Goal: Complete application form

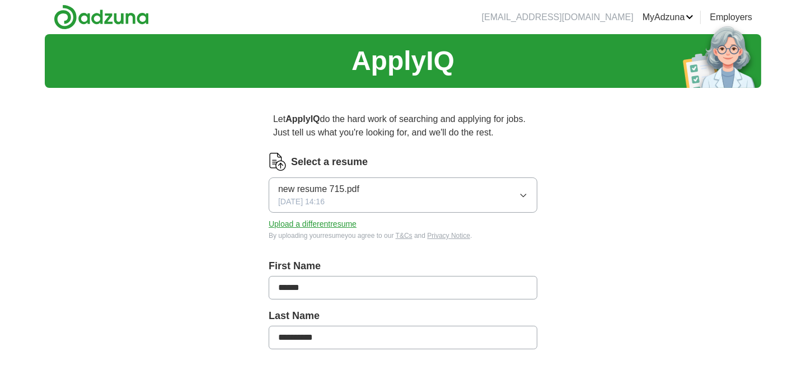
click at [448, 196] on button "new resume 715.pdf [DATE] 14:16" at bounding box center [403, 194] width 269 height 35
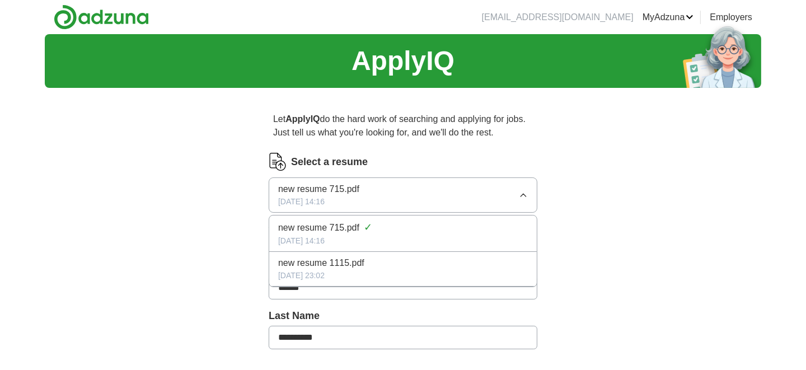
click at [340, 185] on span "new resume 715.pdf" at bounding box center [318, 188] width 81 height 13
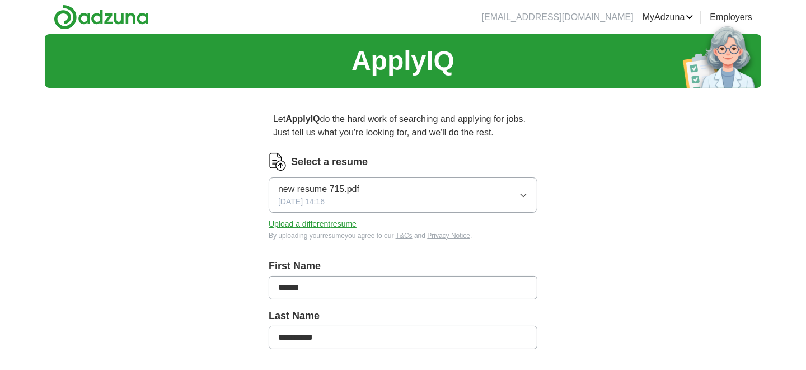
click at [325, 222] on button "Upload a different resume" at bounding box center [313, 224] width 88 height 12
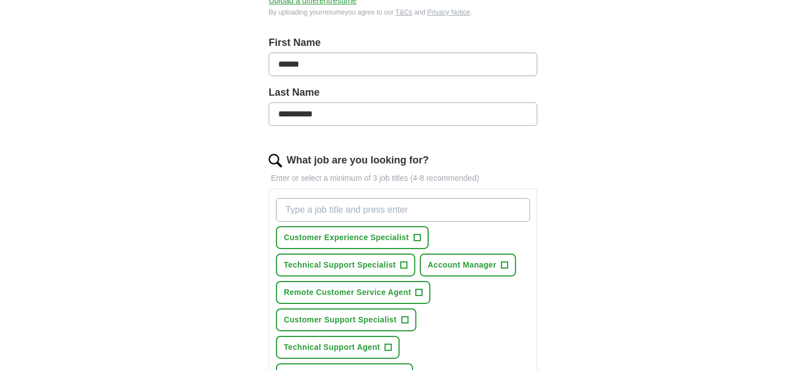
scroll to position [298, 0]
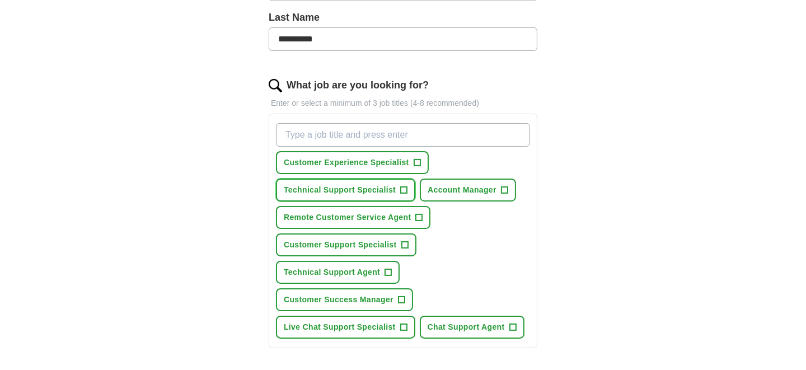
click at [378, 187] on span "Technical Support Specialist" at bounding box center [340, 190] width 112 height 12
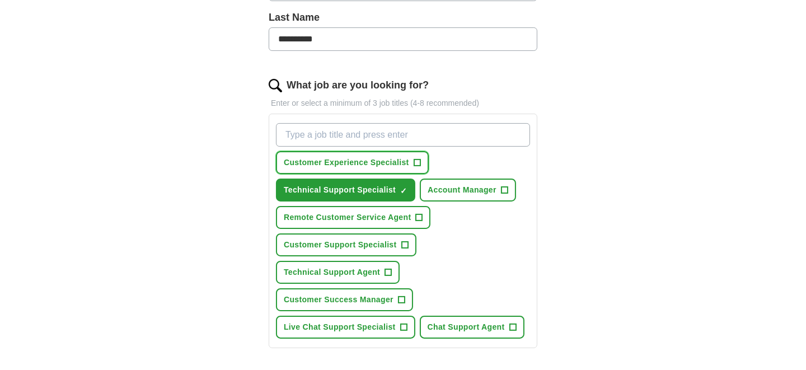
click at [374, 158] on span "Customer Experience Specialist" at bounding box center [346, 163] width 125 height 12
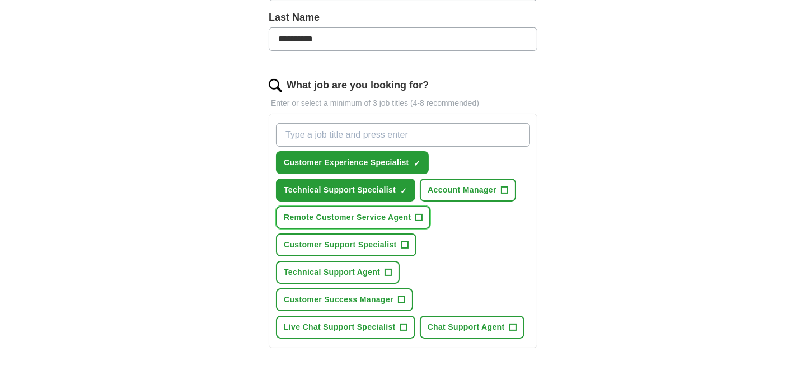
click at [369, 215] on span "Remote Customer Service Agent" at bounding box center [347, 218] width 127 height 12
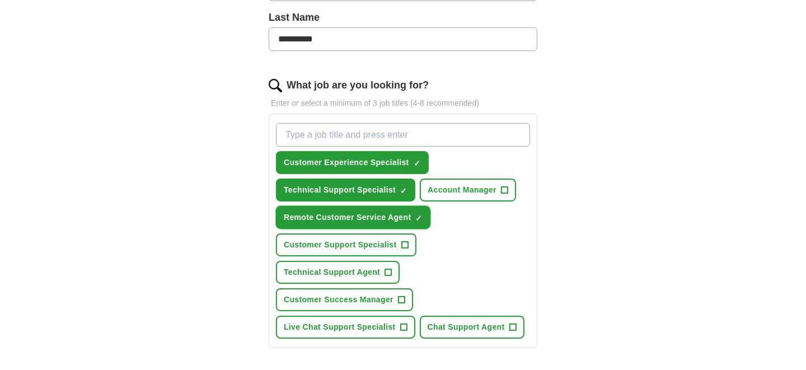
scroll to position [373, 0]
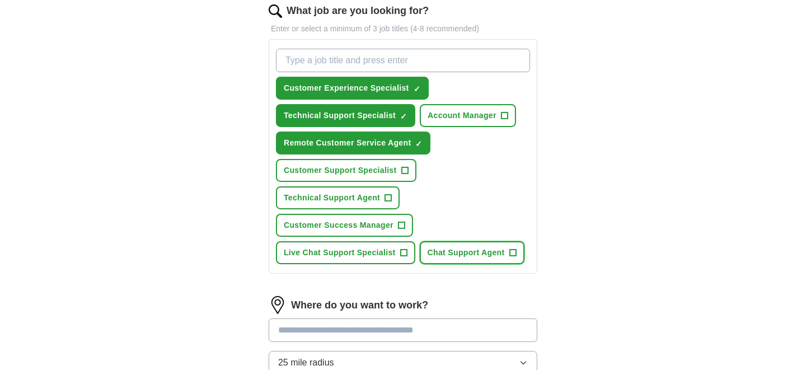
click at [476, 247] on span "Chat Support Agent" at bounding box center [466, 253] width 77 height 12
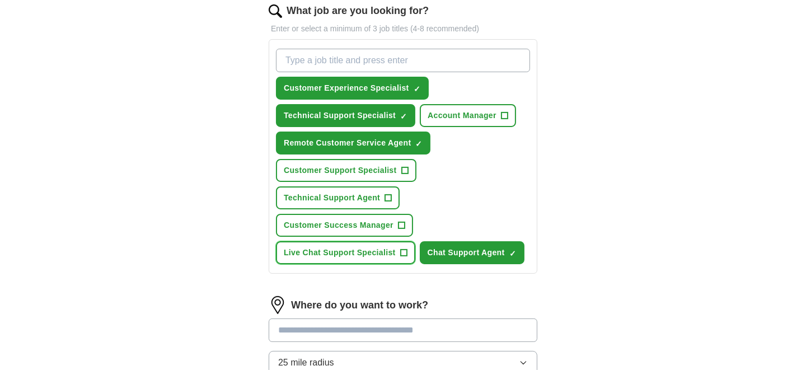
click at [359, 249] on span "Live Chat Support Specialist" at bounding box center [340, 253] width 112 height 12
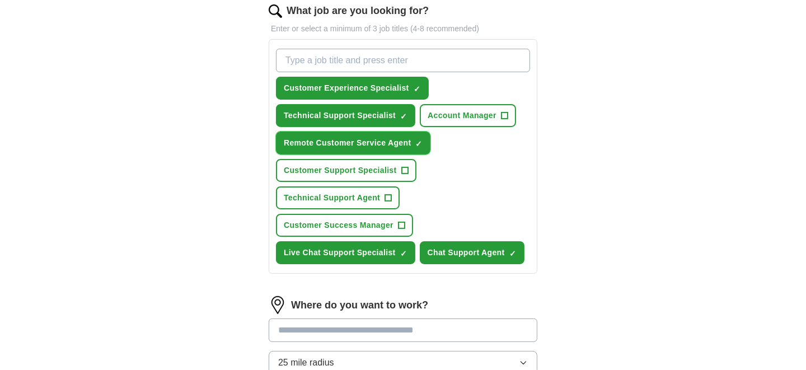
click at [0, 0] on span "×" at bounding box center [0, 0] width 0 height 0
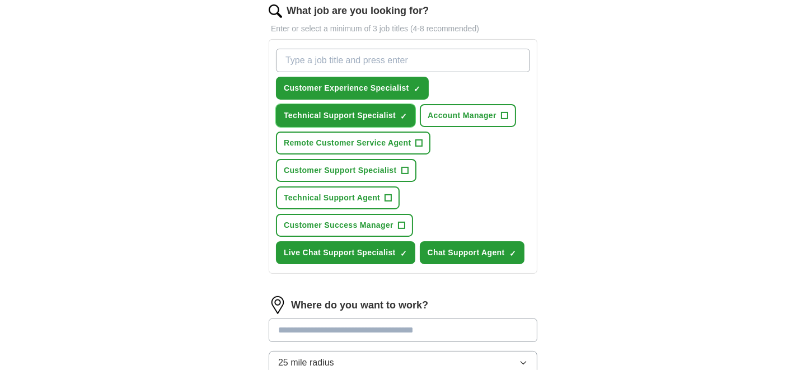
click at [0, 0] on span "×" at bounding box center [0, 0] width 0 height 0
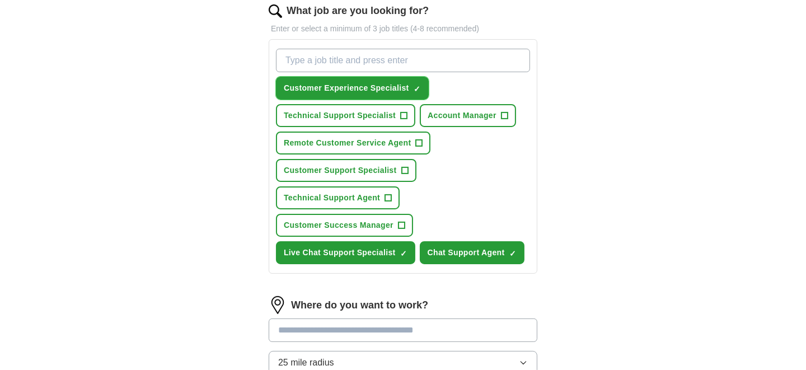
click at [0, 0] on span "×" at bounding box center [0, 0] width 0 height 0
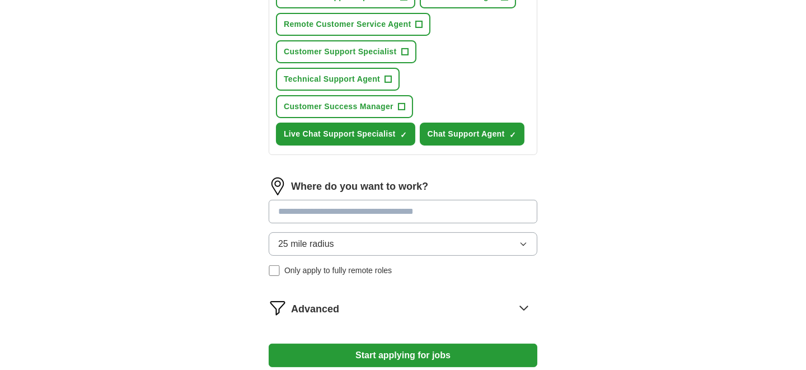
scroll to position [522, 0]
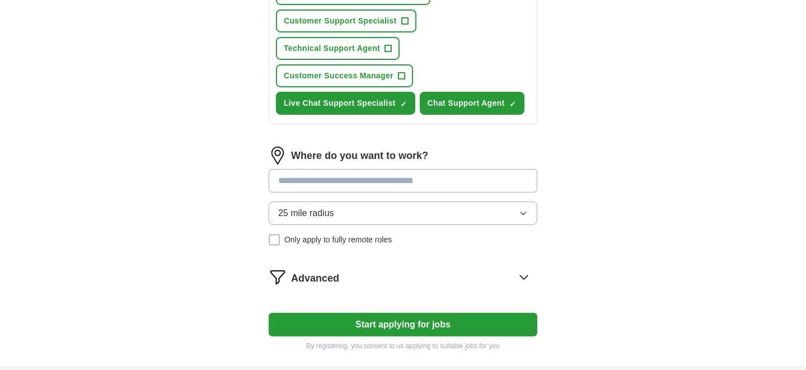
click at [416, 176] on input at bounding box center [403, 181] width 269 height 24
type input "*"
type input "****"
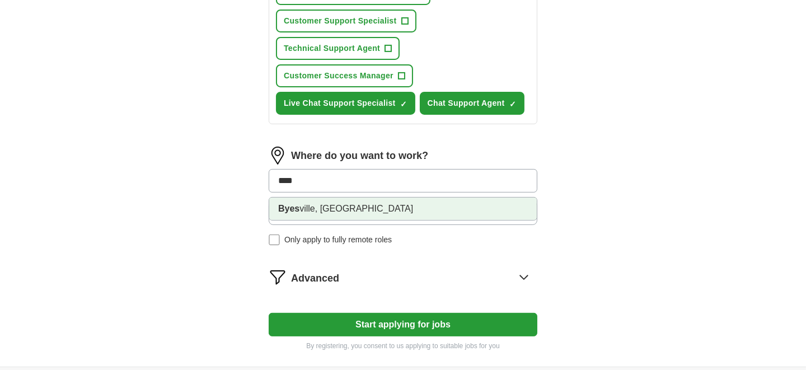
click at [330, 203] on li "Byes ville, [GEOGRAPHIC_DATA]" at bounding box center [402, 209] width 267 height 22
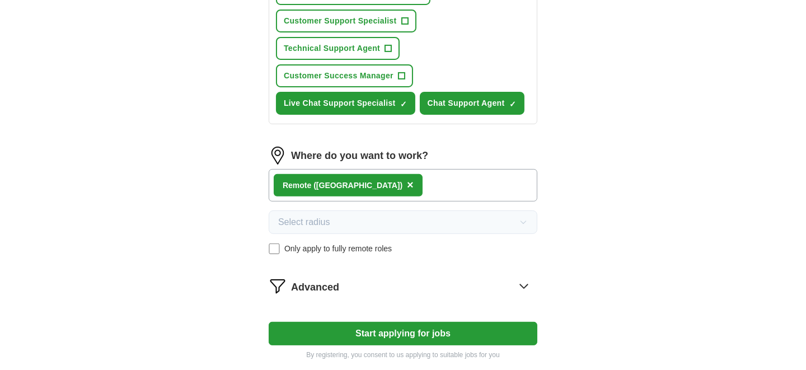
click at [426, 326] on button "Start applying for jobs" at bounding box center [403, 334] width 269 height 24
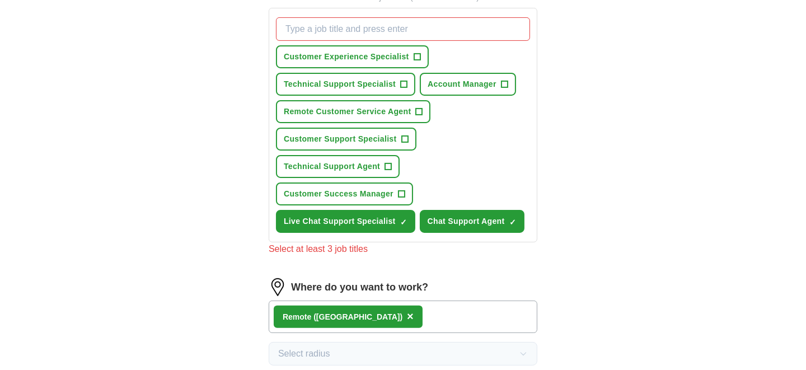
scroll to position [373, 0]
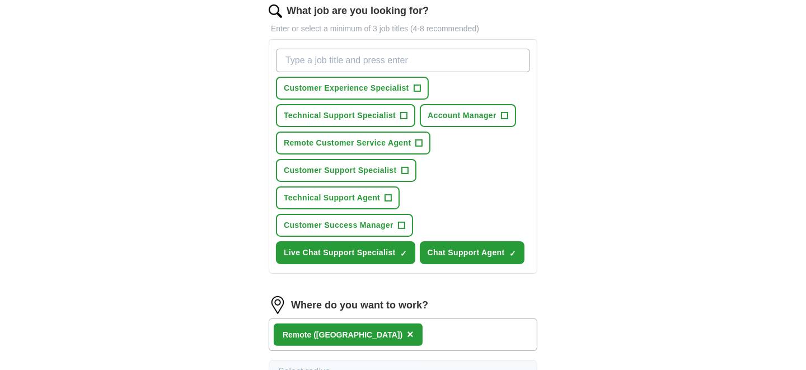
click at [383, 55] on input "What job are you looking for?" at bounding box center [403, 61] width 254 height 24
type input "email support"
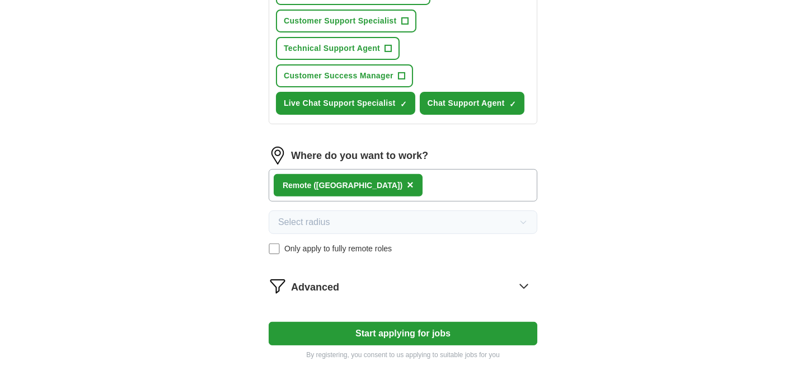
scroll to position [597, 0]
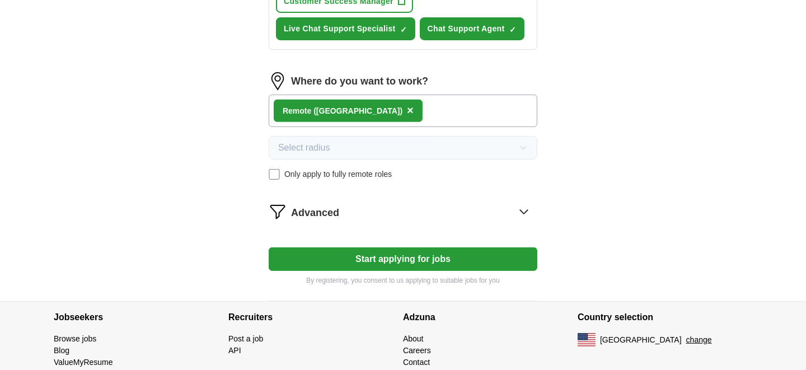
click at [445, 249] on button "Start applying for jobs" at bounding box center [403, 259] width 269 height 24
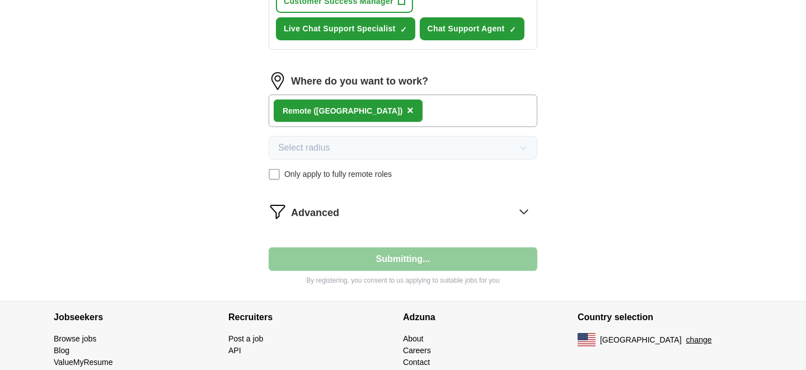
select select "**"
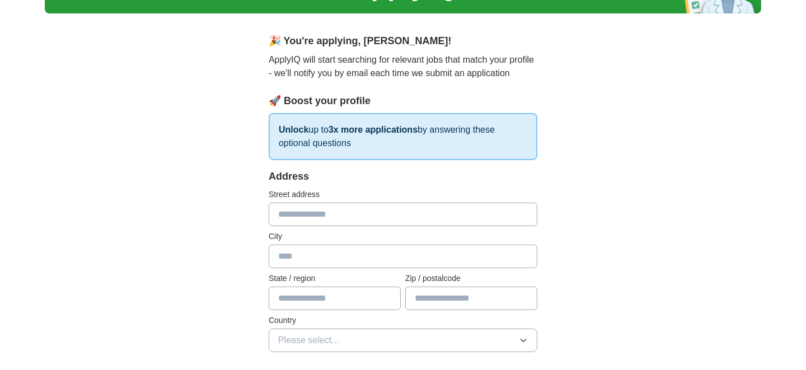
scroll to position [149, 0]
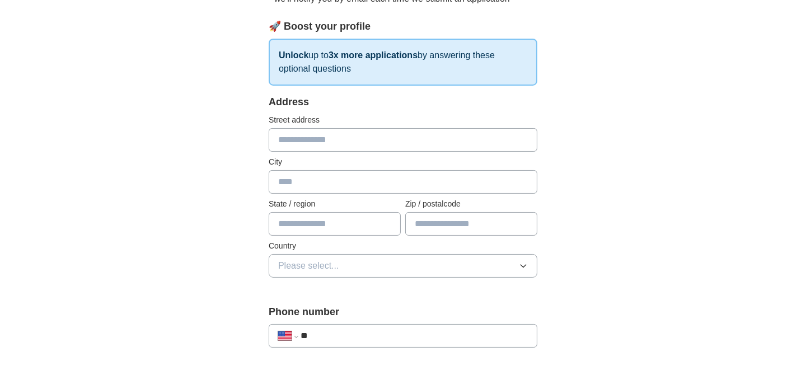
click at [349, 266] on button "Please select..." at bounding box center [403, 266] width 269 height 24
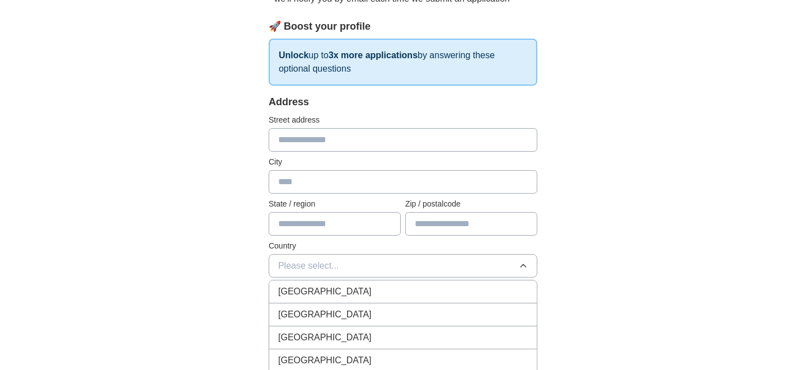
click at [331, 315] on span "[GEOGRAPHIC_DATA]" at bounding box center [324, 314] width 93 height 13
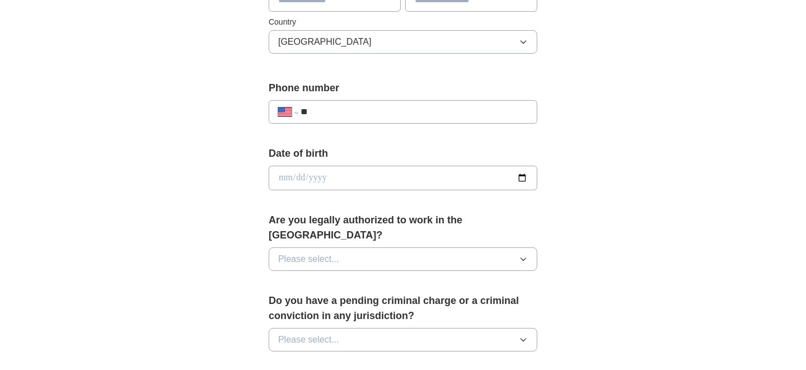
scroll to position [447, 0]
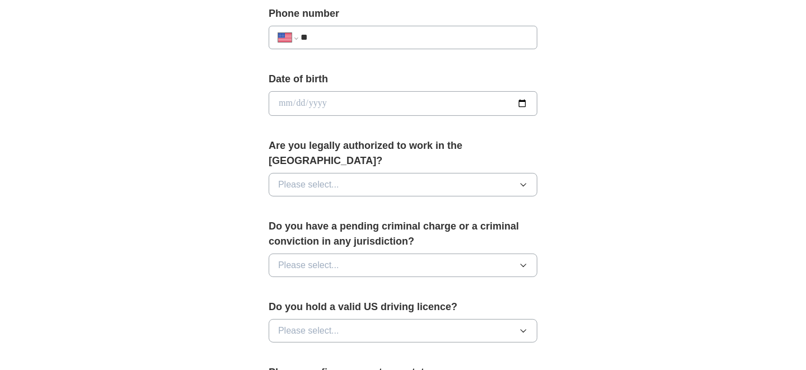
click at [359, 173] on button "Please select..." at bounding box center [403, 185] width 269 height 24
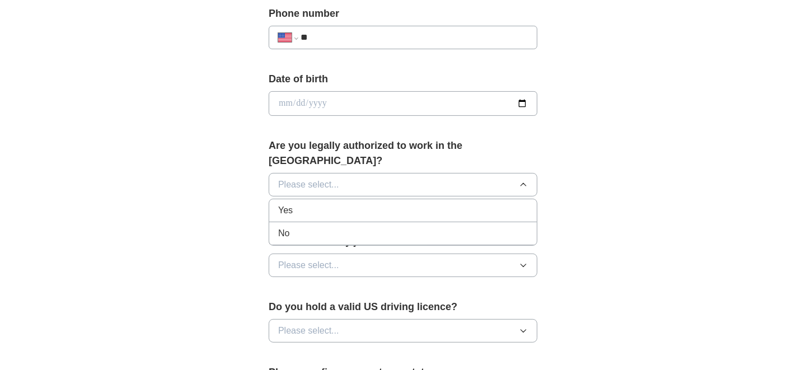
click at [334, 204] on div "Yes" at bounding box center [403, 210] width 250 height 13
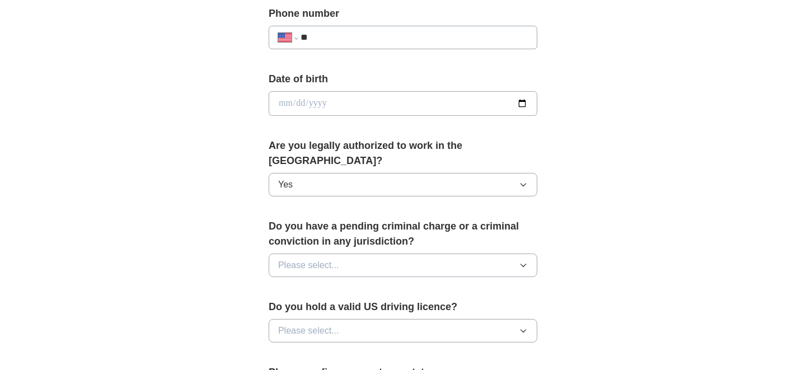
click at [342, 253] on button "Please select..." at bounding box center [403, 265] width 269 height 24
click at [323, 307] on div "No" at bounding box center [403, 313] width 250 height 13
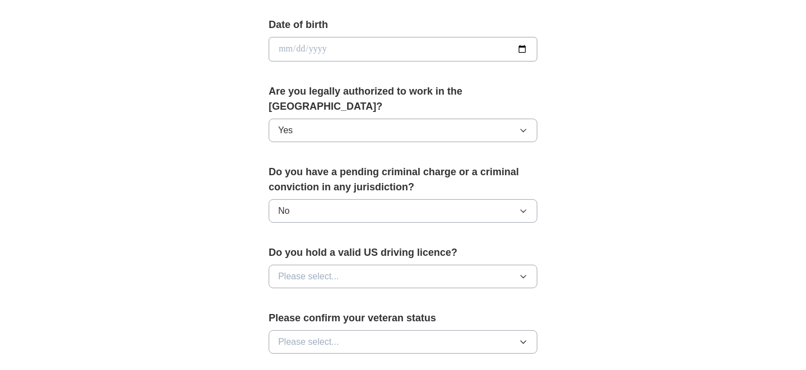
scroll to position [522, 0]
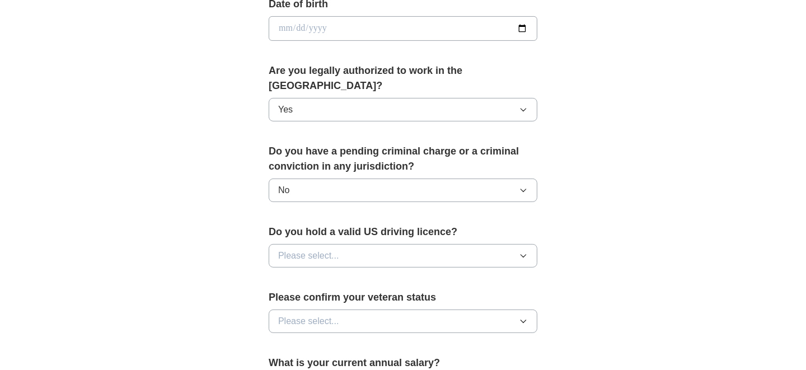
click at [346, 244] on button "Please select..." at bounding box center [403, 256] width 269 height 24
click at [339, 275] on div "Yes" at bounding box center [403, 281] width 250 height 13
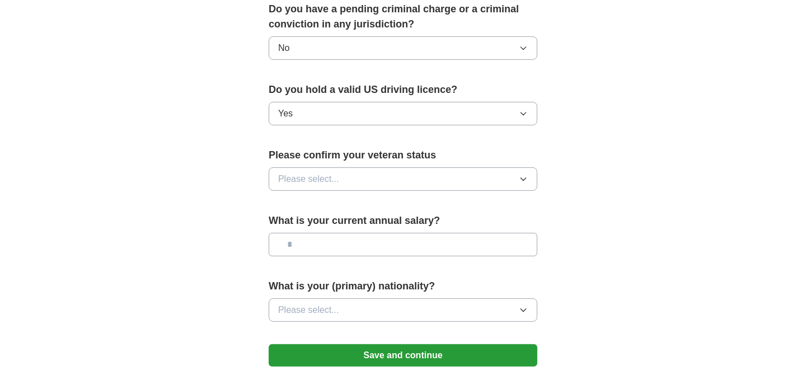
scroll to position [672, 0]
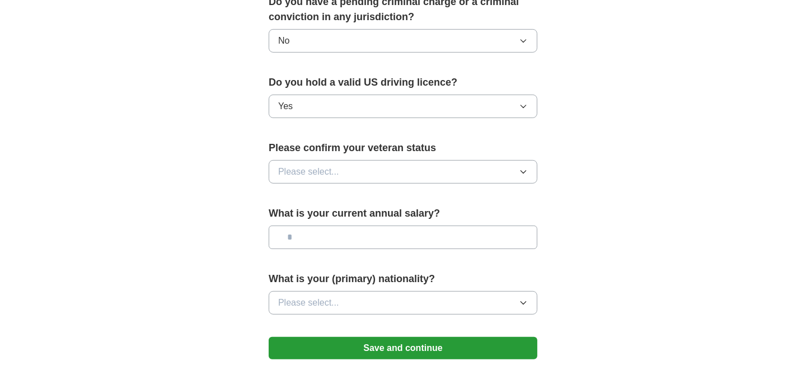
click at [405, 160] on button "Please select..." at bounding box center [403, 172] width 269 height 24
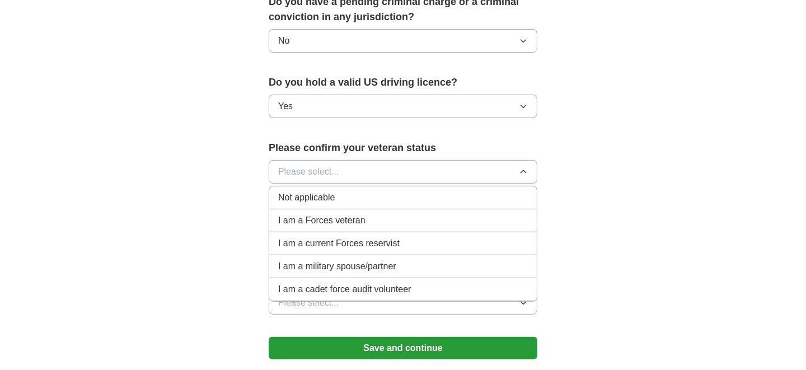
click at [346, 191] on div "Not applicable" at bounding box center [403, 197] width 250 height 13
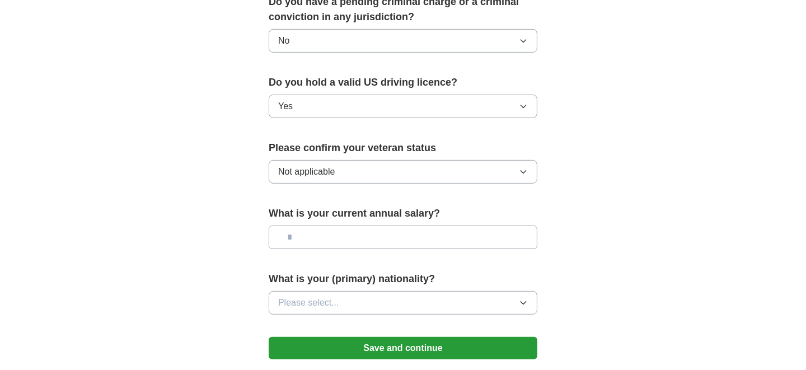
click at [359, 226] on input "text" at bounding box center [403, 238] width 269 height 24
type input "*******"
click at [389, 291] on button "Please select..." at bounding box center [403, 303] width 269 height 24
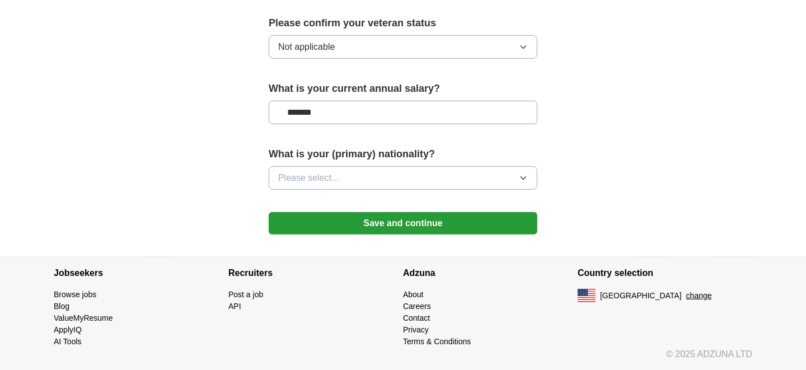
scroll to position [776, 0]
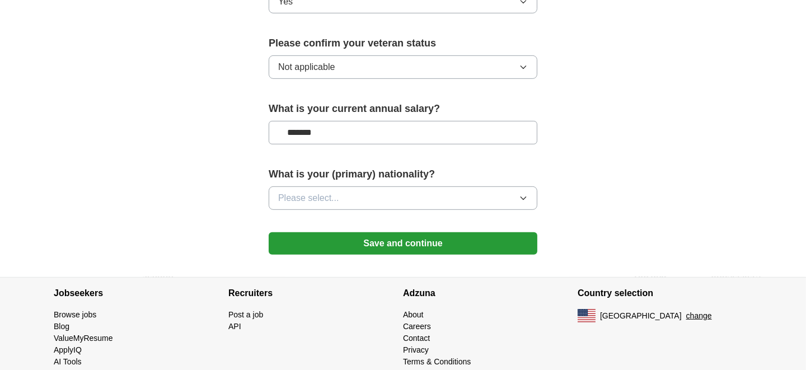
click at [468, 232] on button "Save and continue" at bounding box center [403, 243] width 269 height 22
